Goal: Find specific page/section: Find specific page/section

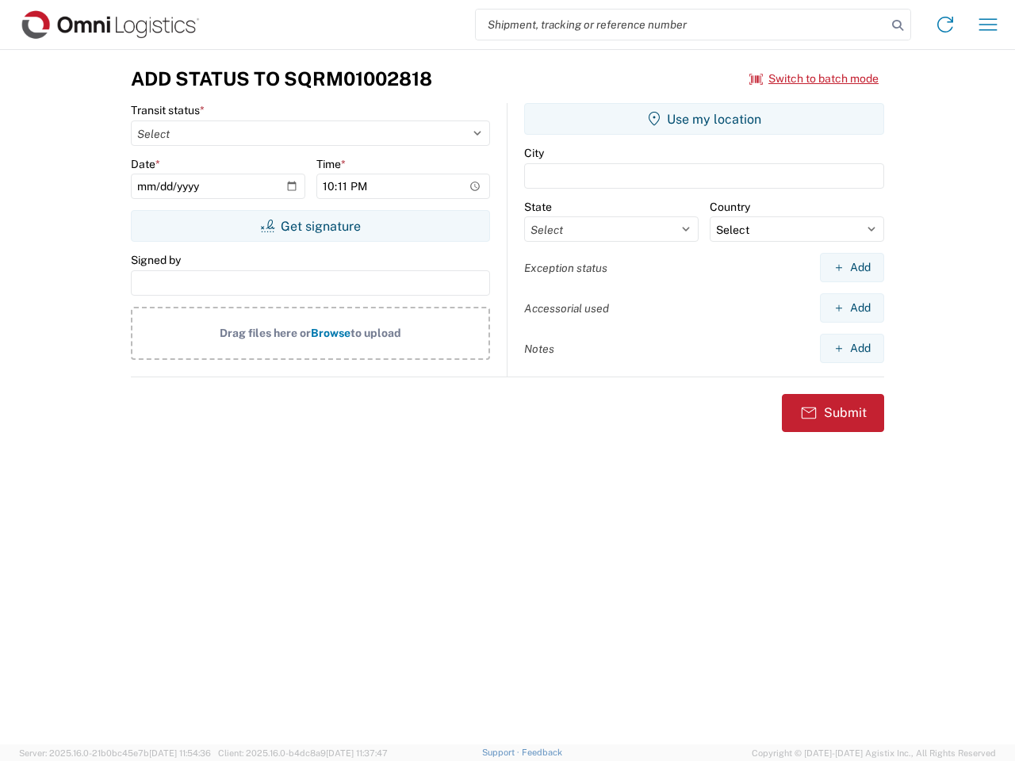
click at [681, 25] on input "search" at bounding box center [681, 25] width 411 height 30
click at [898, 25] on icon at bounding box center [897, 25] width 22 height 22
click at [945, 25] on icon at bounding box center [944, 24] width 25 height 25
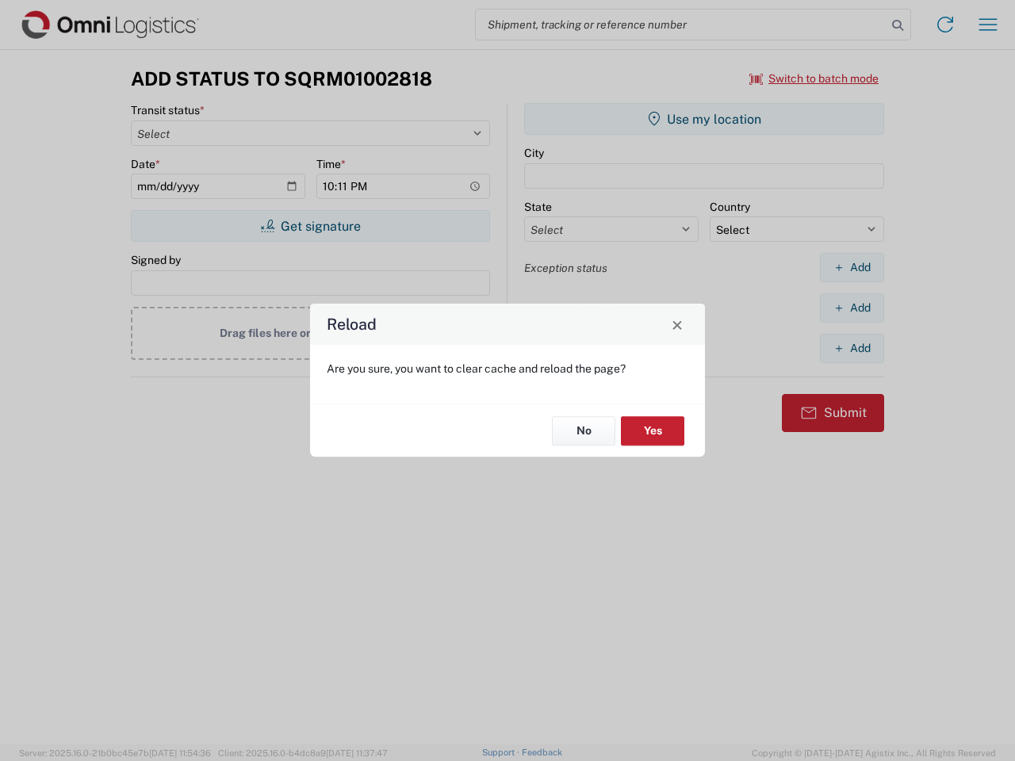
click at [814, 78] on div "Reload Are you sure, you want to clear cache and reload the page? No Yes" at bounding box center [507, 380] width 1015 height 761
click at [310, 226] on div "Reload Are you sure, you want to clear cache and reload the page? No Yes" at bounding box center [507, 380] width 1015 height 761
click at [704, 119] on div "Reload Are you sure, you want to clear cache and reload the page? No Yes" at bounding box center [507, 380] width 1015 height 761
click at [852, 267] on div "Reload Are you sure, you want to clear cache and reload the page? No Yes" at bounding box center [507, 380] width 1015 height 761
click at [852, 308] on div "Reload Are you sure, you want to clear cache and reload the page? No Yes" at bounding box center [507, 380] width 1015 height 761
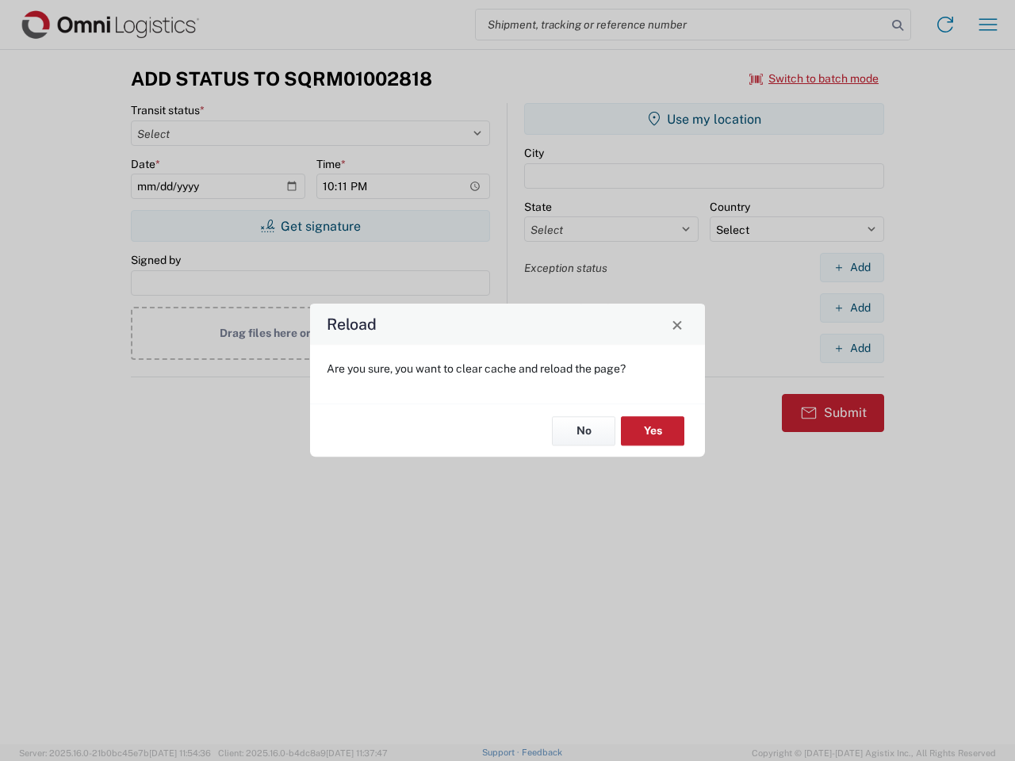
click at [852, 348] on div "Reload Are you sure, you want to clear cache and reload the page? No Yes" at bounding box center [507, 380] width 1015 height 761
